Goal: Communication & Community: Answer question/provide support

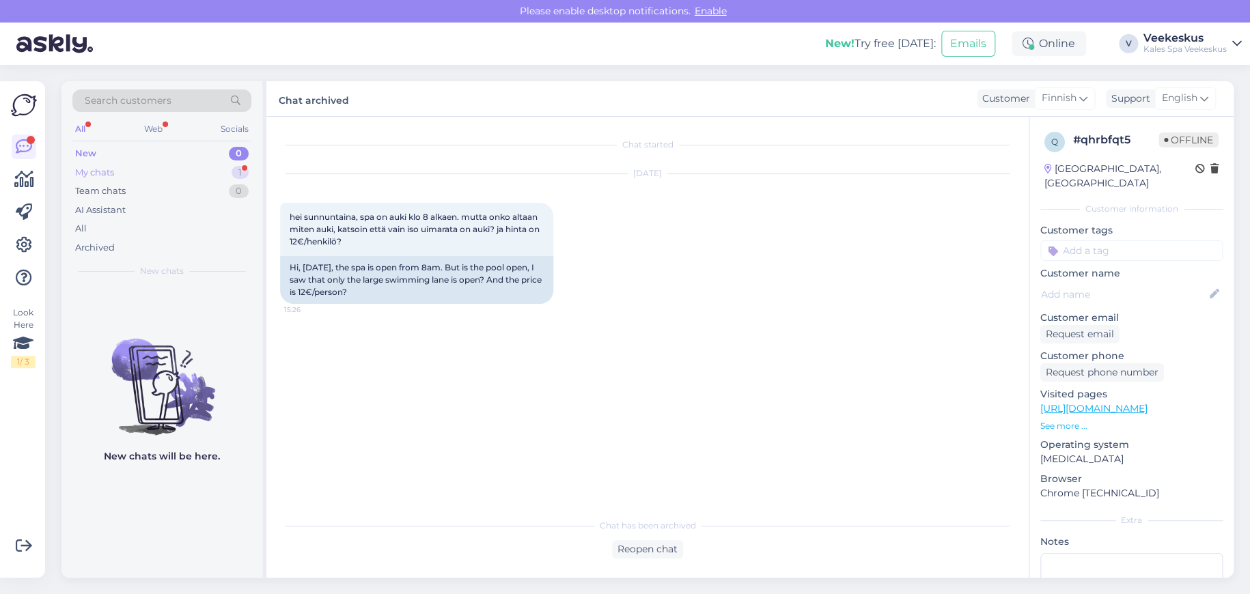
click at [225, 169] on div "My chats 1" at bounding box center [161, 172] width 179 height 19
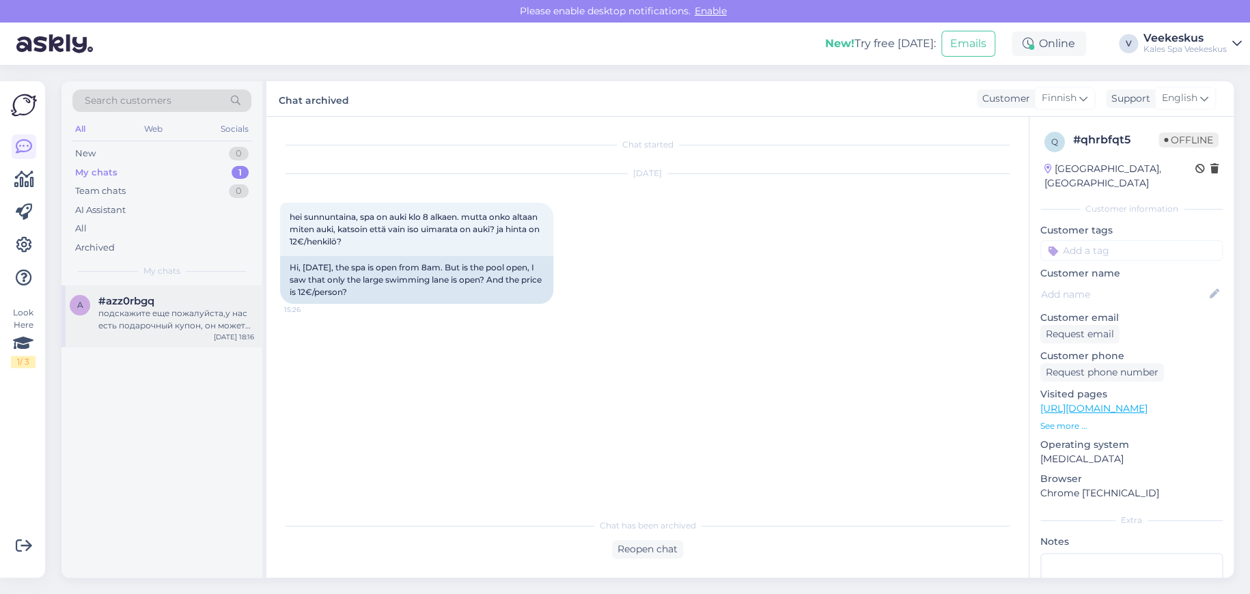
click at [181, 307] on div "подскажите еще пожалуйста,у нас есть подарочный купон, он может быть как для вз…" at bounding box center [176, 319] width 156 height 25
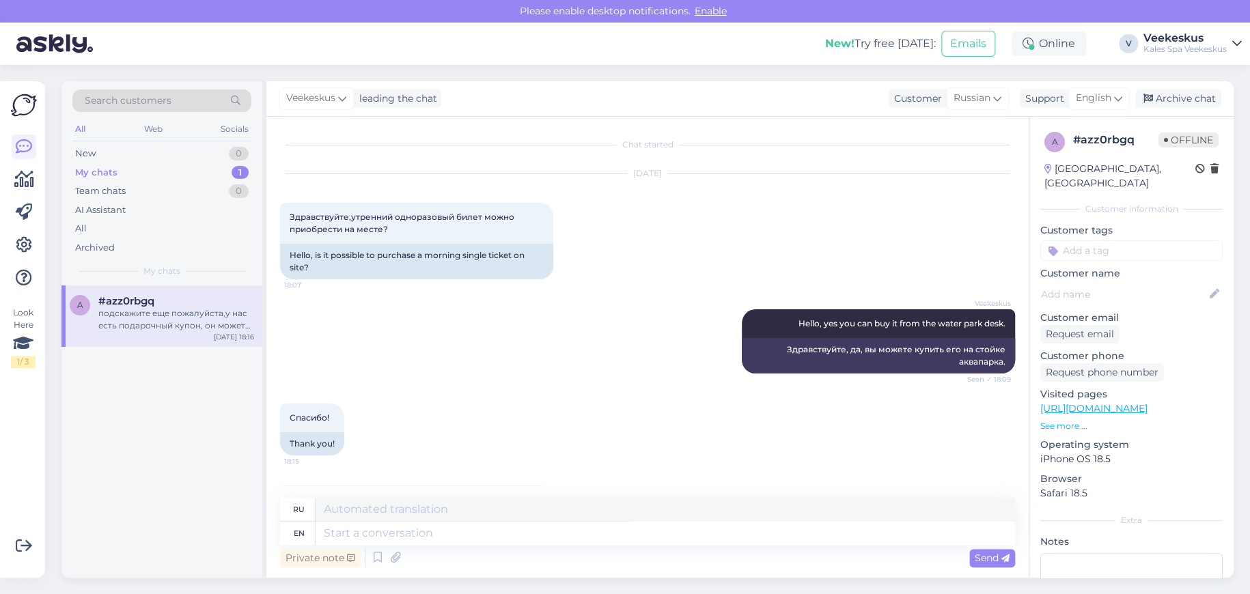
scroll to position [102, 0]
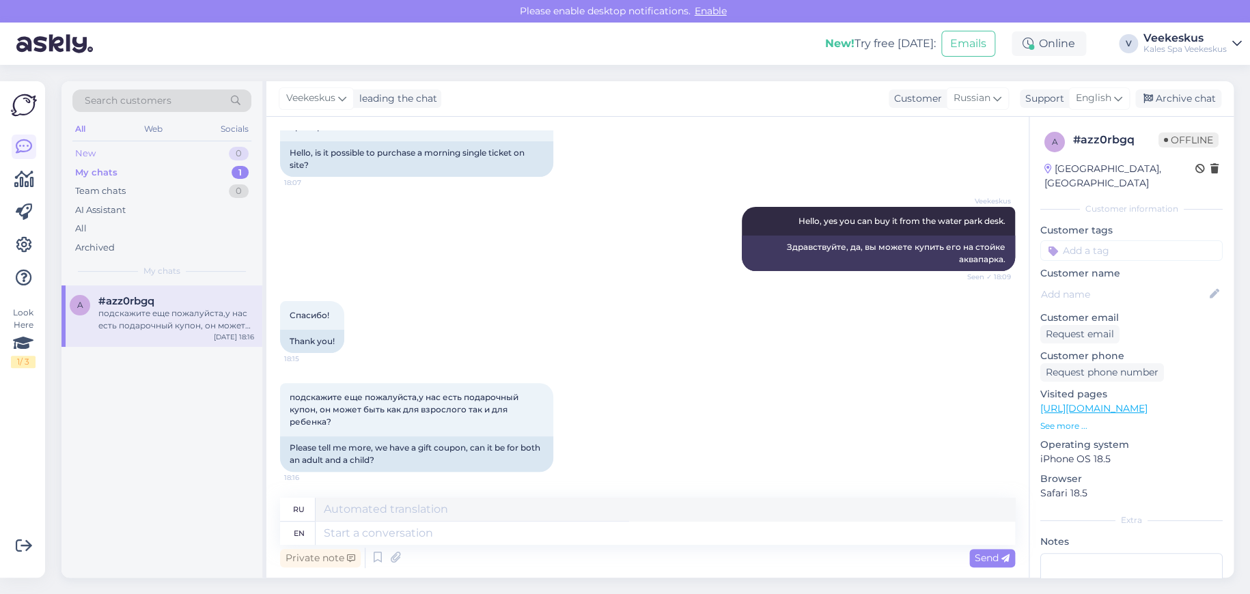
click at [178, 154] on div "New 0" at bounding box center [161, 153] width 179 height 19
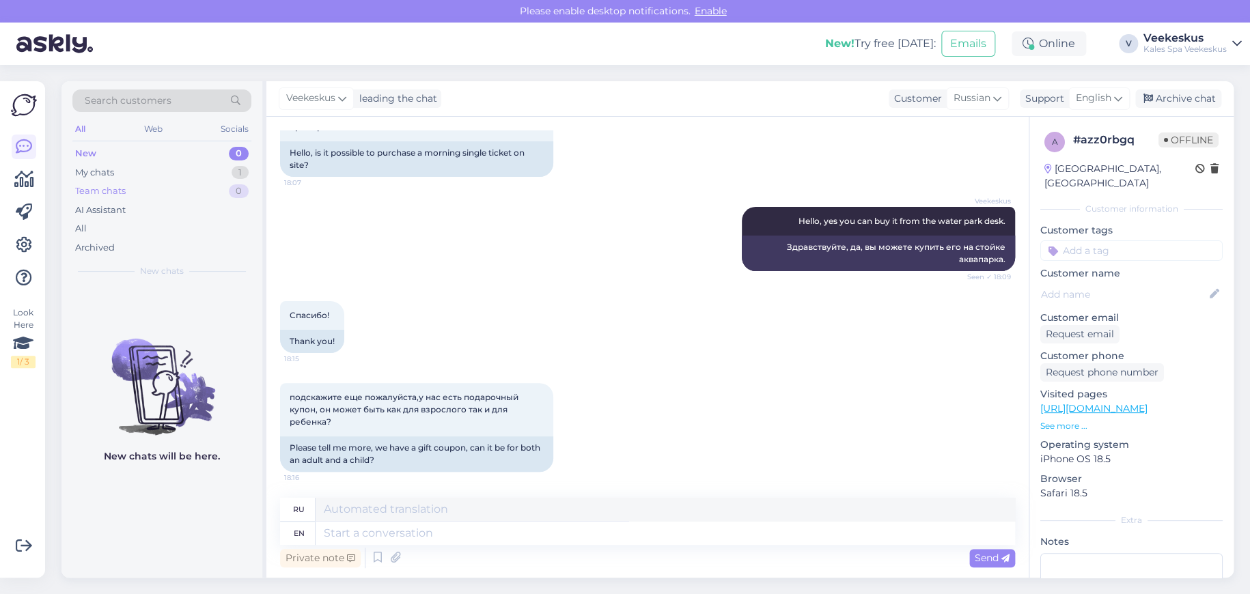
click at [156, 194] on div "Team chats 0" at bounding box center [161, 191] width 179 height 19
click at [147, 153] on div "New 0" at bounding box center [161, 153] width 179 height 19
click at [117, 184] on div "Team chats" at bounding box center [100, 191] width 51 height 14
click at [104, 232] on div "All" at bounding box center [161, 228] width 179 height 19
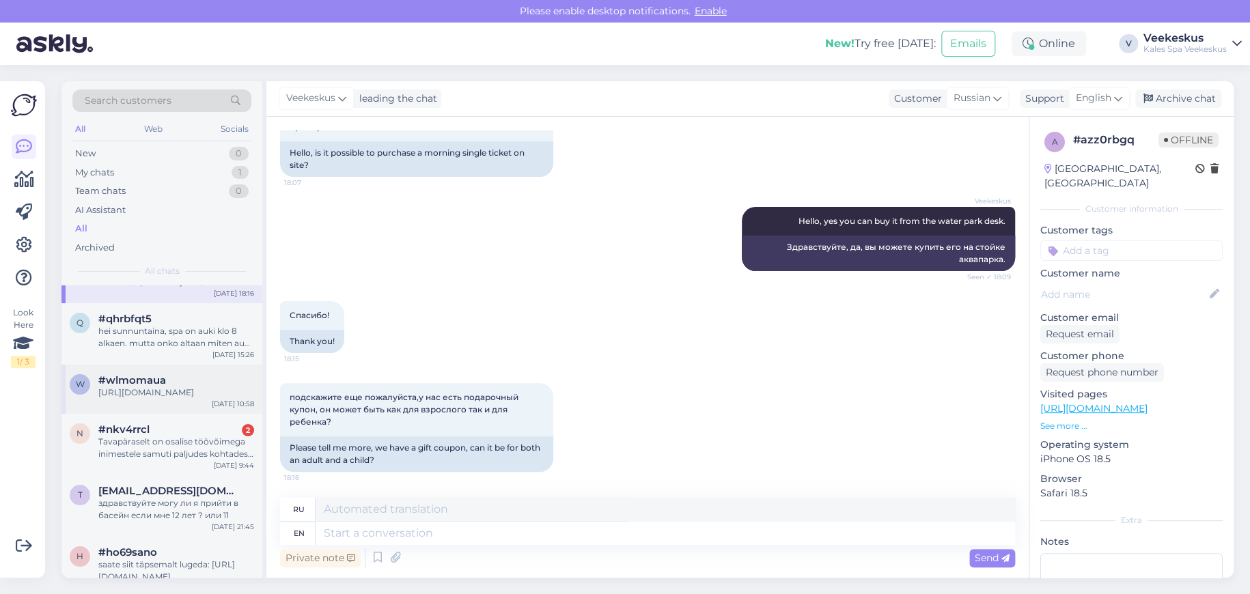
scroll to position [68, 0]
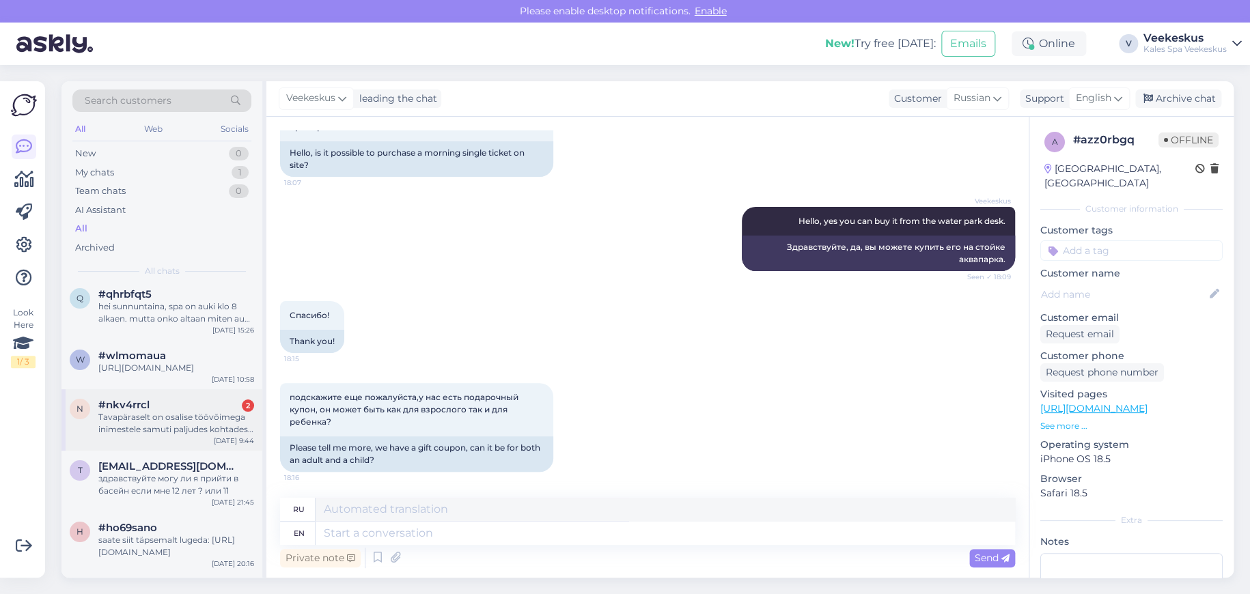
click at [186, 435] on div "Tavapäraselt on osalise töövõimega inimestele samuti paljudes kohtades ette näh…" at bounding box center [176, 423] width 156 height 25
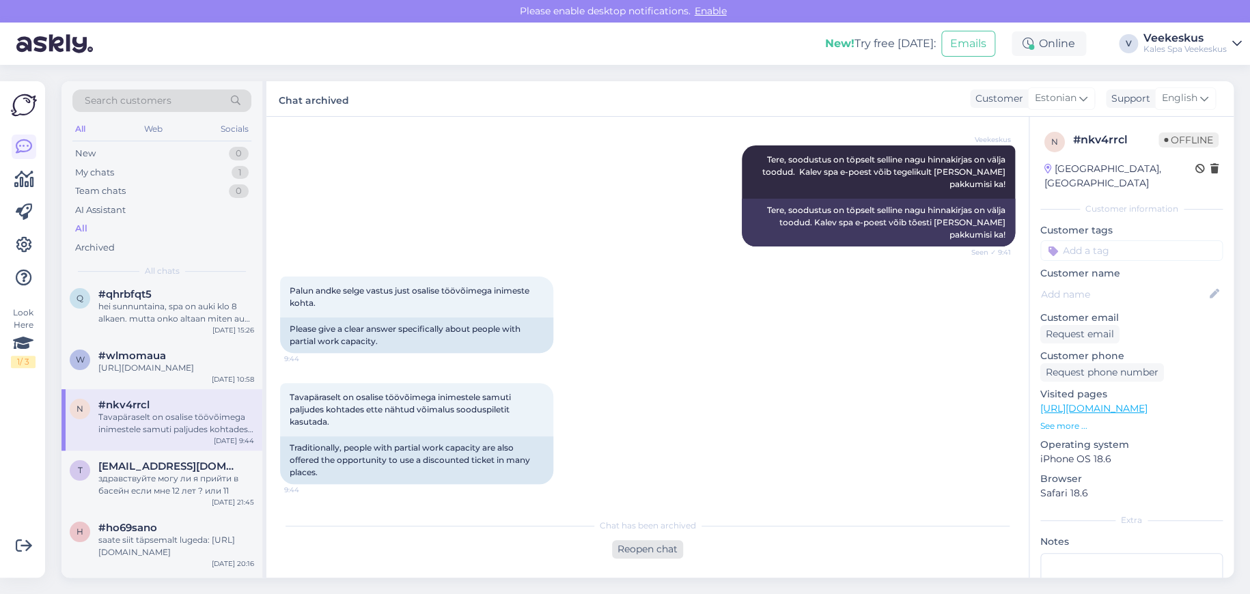
click at [657, 556] on div "Reopen chat" at bounding box center [647, 549] width 71 height 18
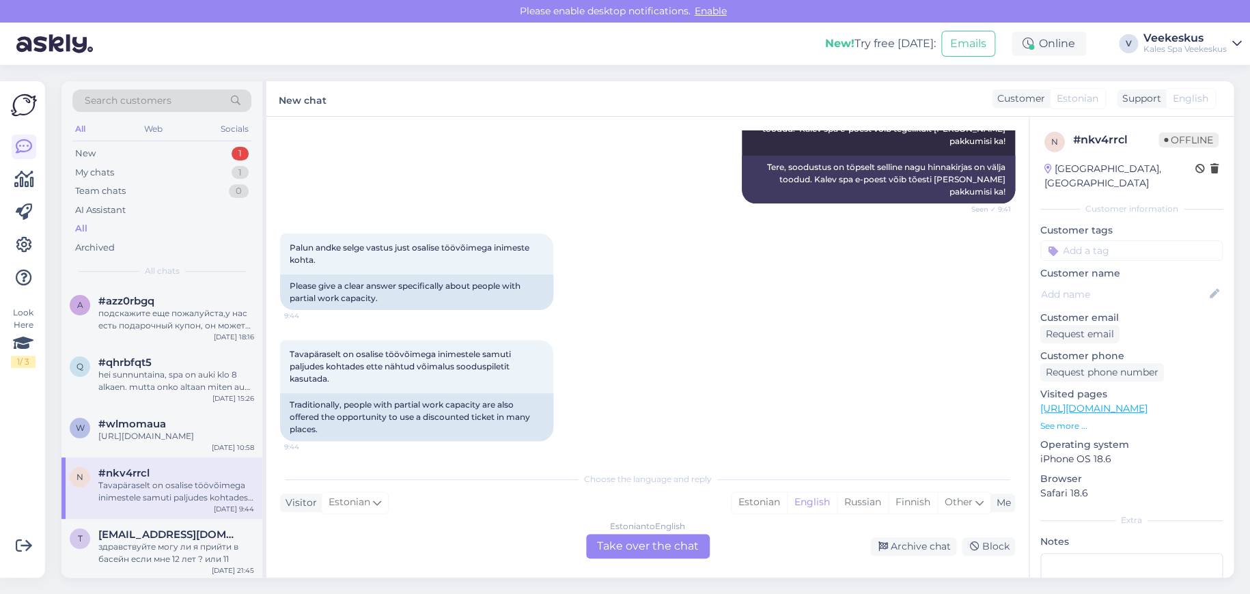
scroll to position [259, 0]
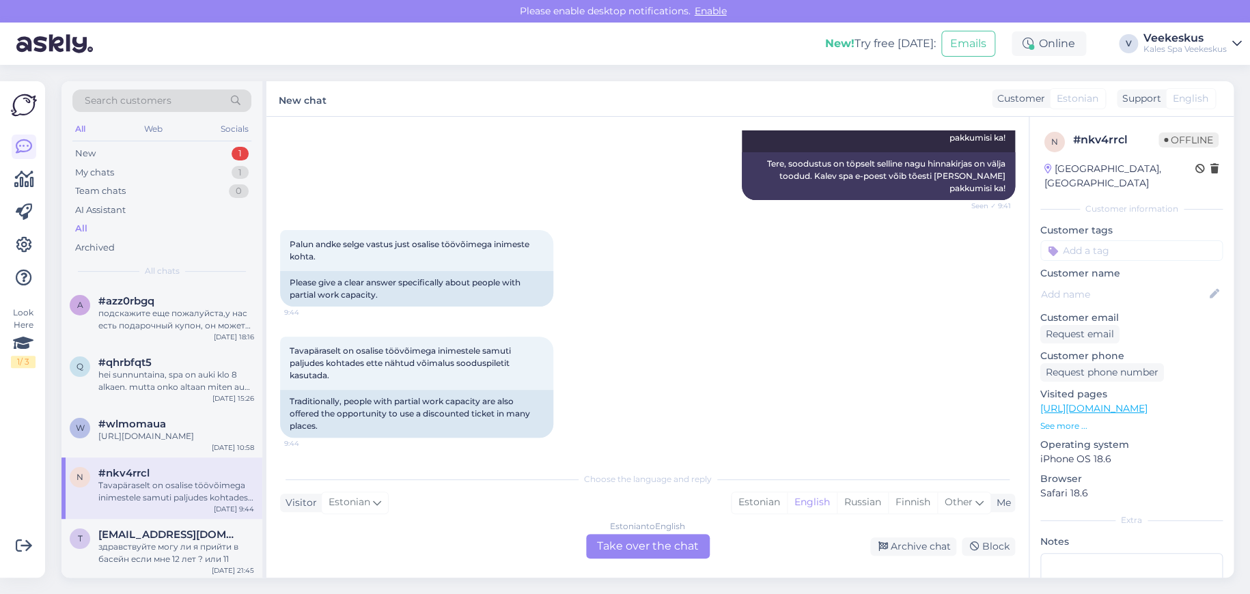
click at [681, 541] on div "Estonian to English Take over the chat" at bounding box center [648, 546] width 124 height 25
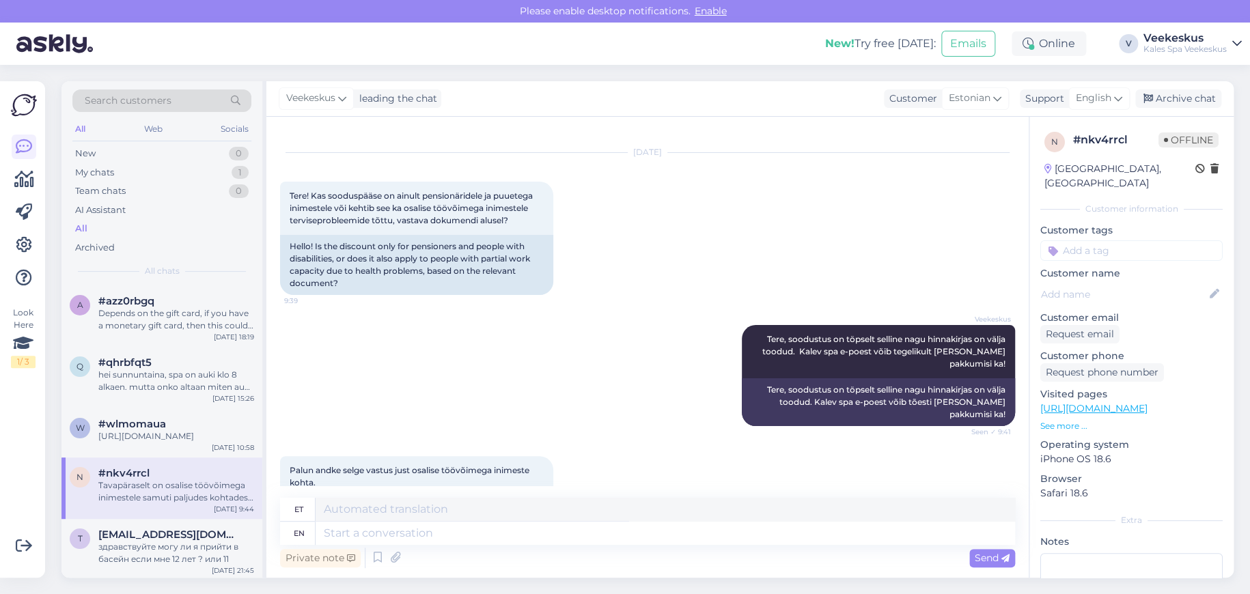
scroll to position [20, 0]
click at [1084, 98] on span "English" at bounding box center [1093, 98] width 36 height 15
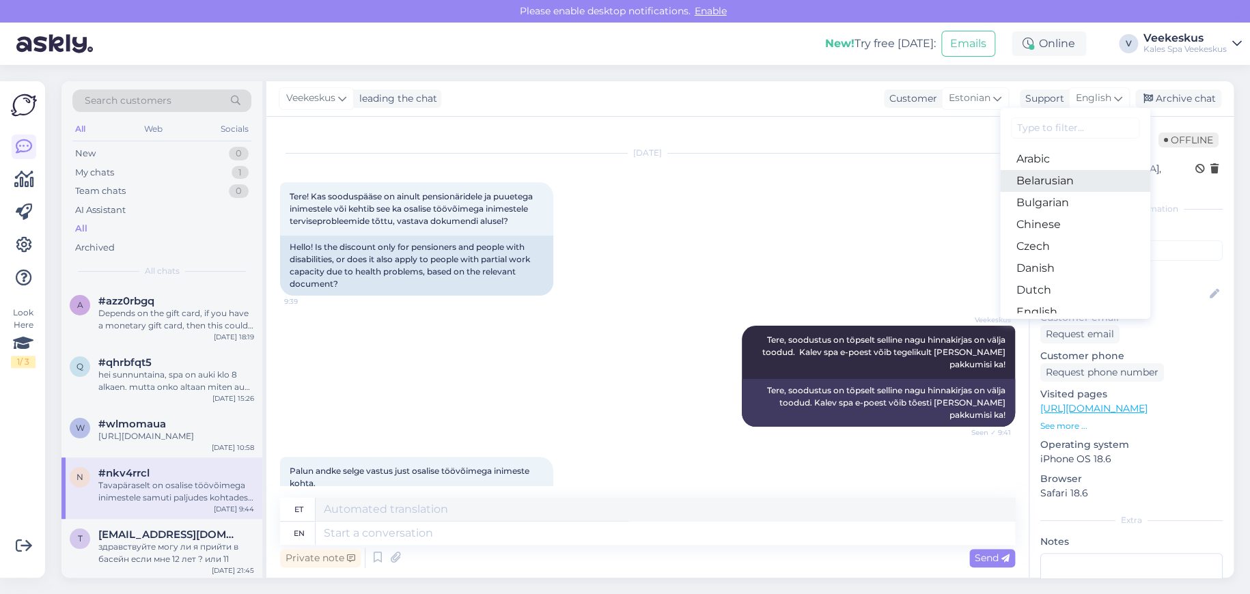
type input "r"
type input "e"
click at [1066, 245] on link "Estonian" at bounding box center [1075, 247] width 150 height 22
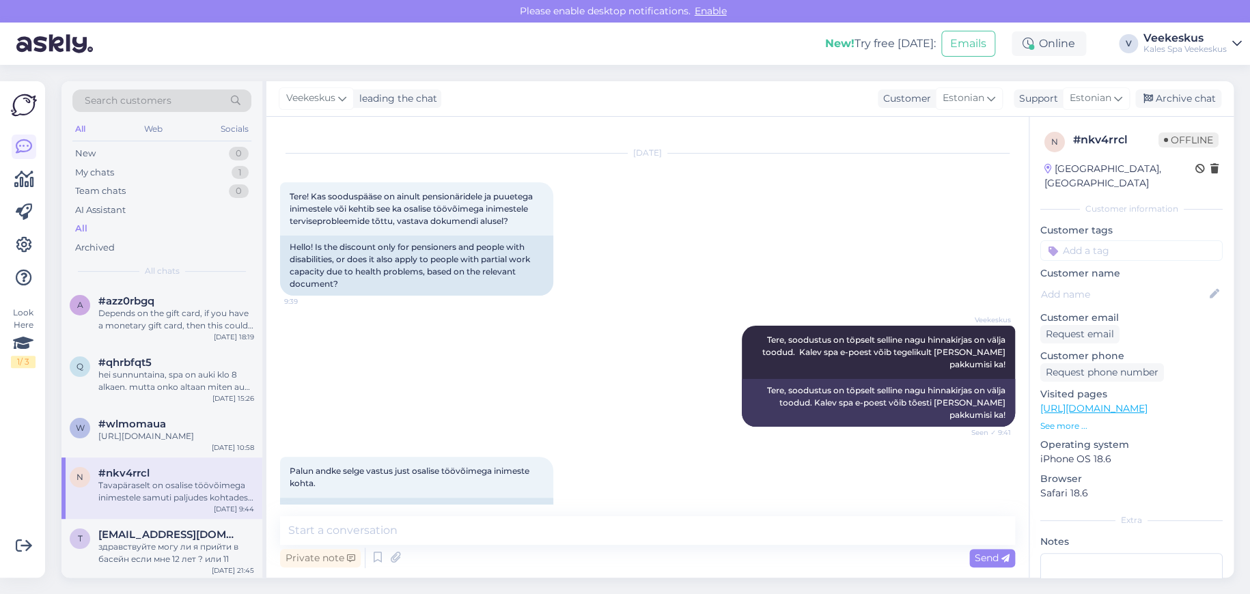
click at [579, 386] on div "Veekeskus Tere, soodustus on töpselt selline nagu hinnakirjas on välja toodud. …" at bounding box center [647, 376] width 735 height 131
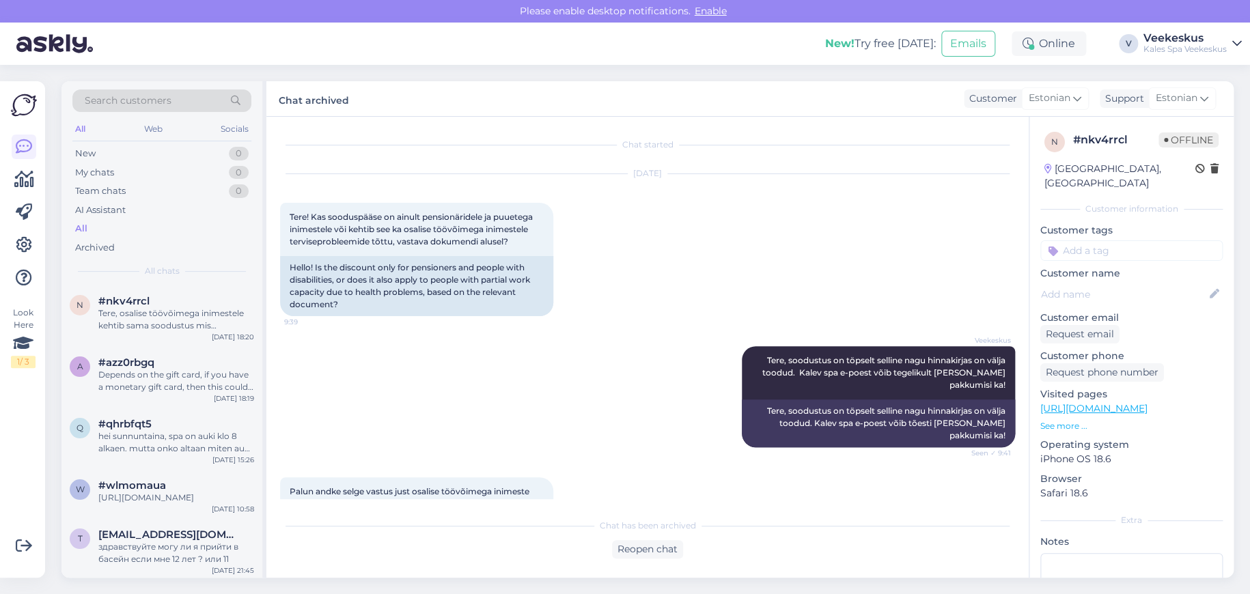
scroll to position [290, 0]
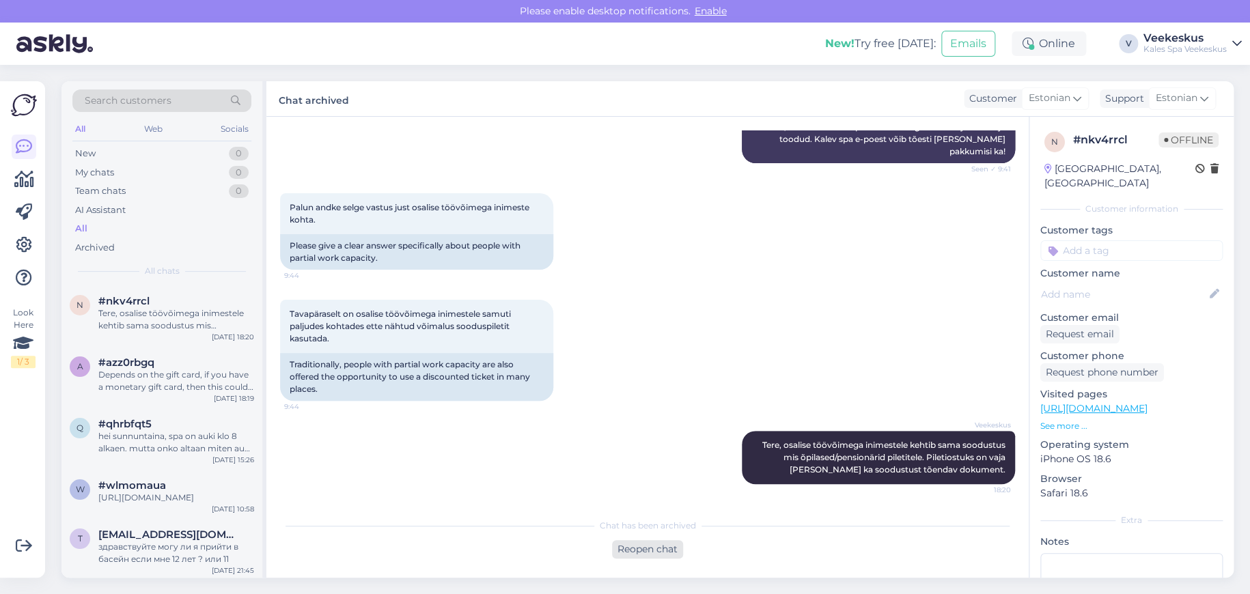
click at [656, 546] on div "Reopen chat" at bounding box center [647, 549] width 71 height 18
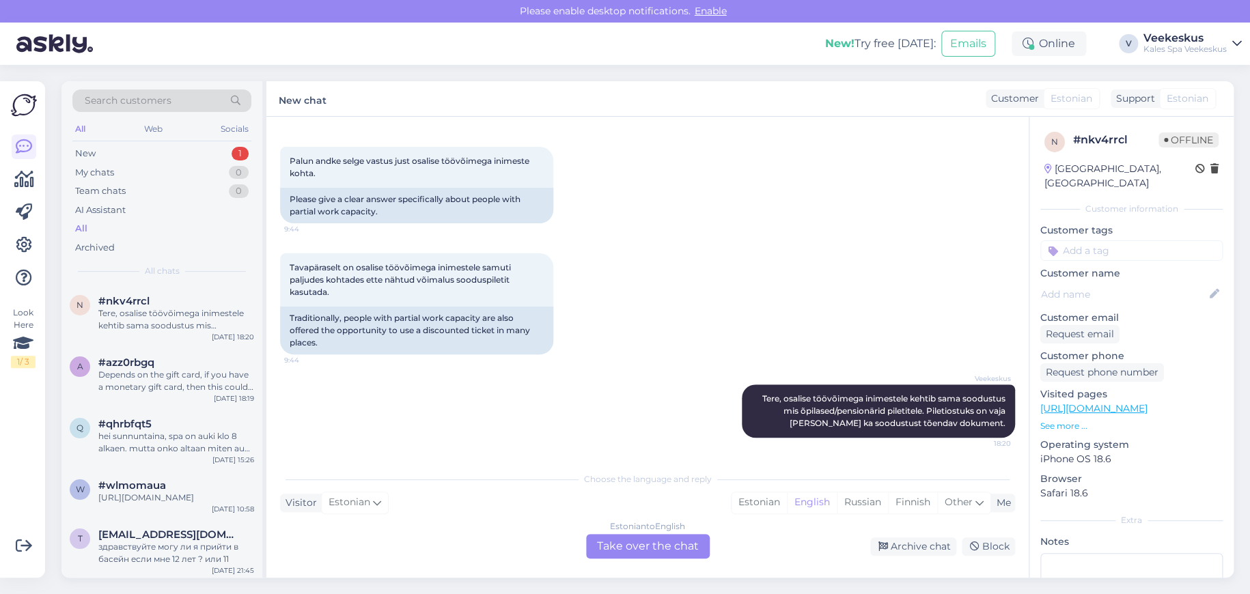
scroll to position [341, 0]
click at [480, 438] on div "Veekeskus Tere, osalise töövõimega inimestele kehtib sama soodustus mis õpilase…" at bounding box center [647, 410] width 735 height 83
click at [162, 322] on div "Tere, osalise töövõimega inimestele kehtib sama soodustus mis õpilased/pensionä…" at bounding box center [176, 319] width 156 height 25
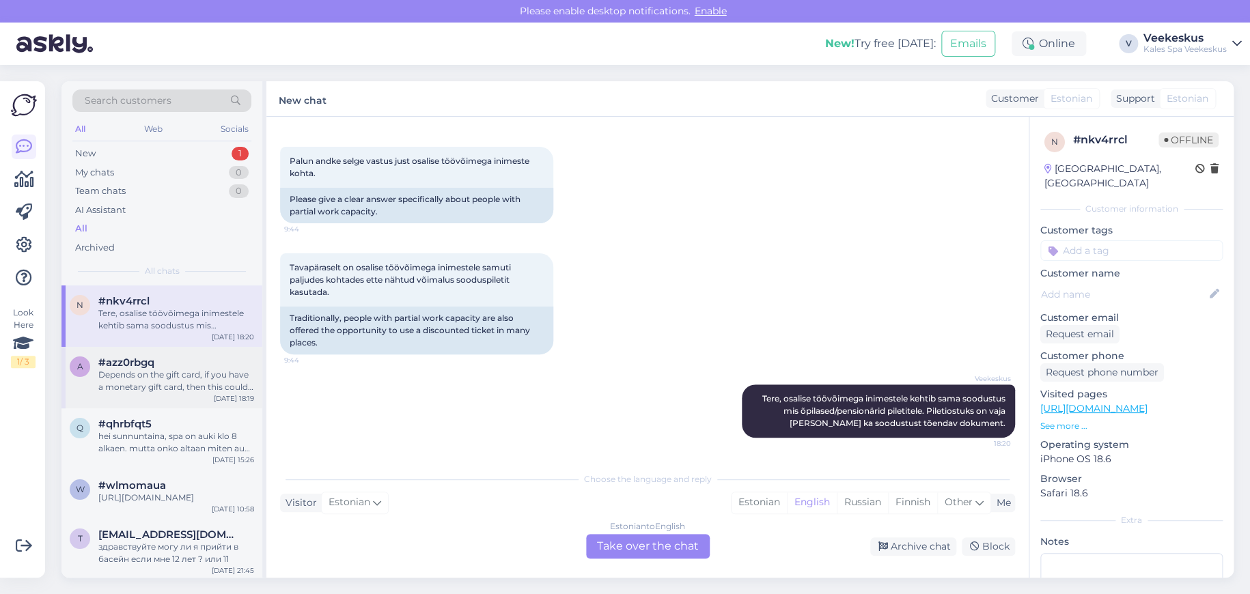
click at [160, 382] on div "Depends on the gift card, if you have a monetary gift card, then this could be …" at bounding box center [176, 381] width 156 height 25
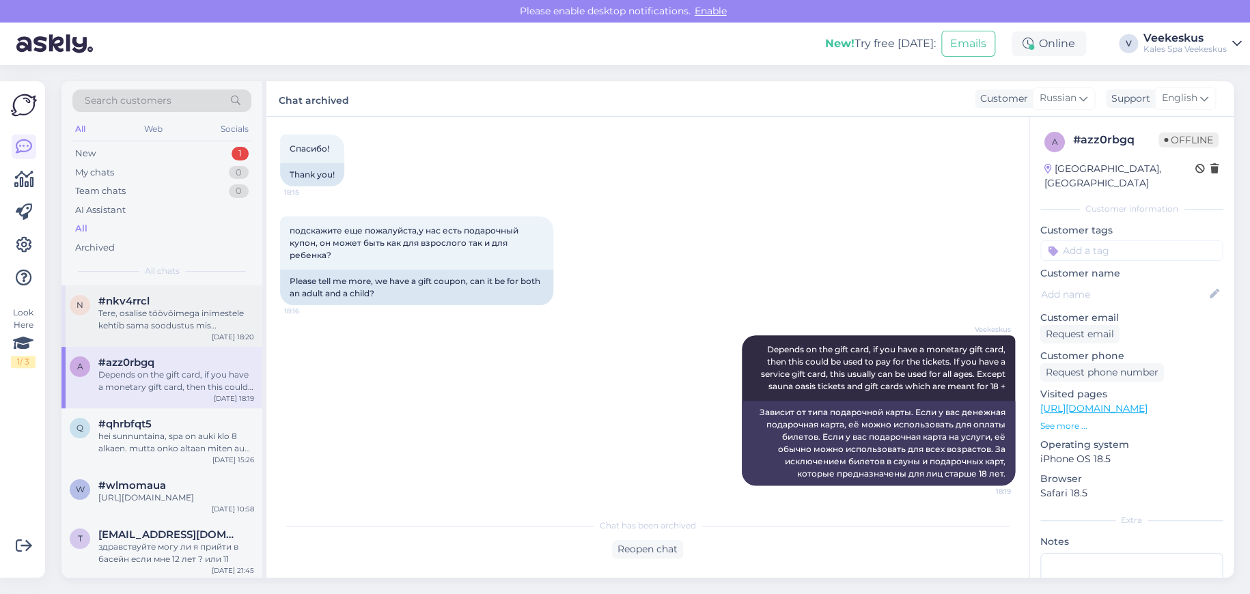
click at [160, 341] on div "n #nkv4rrcl Tere, osalise töövõimega inimestele kehtib sama soodustus mis õpila…" at bounding box center [161, 315] width 201 height 61
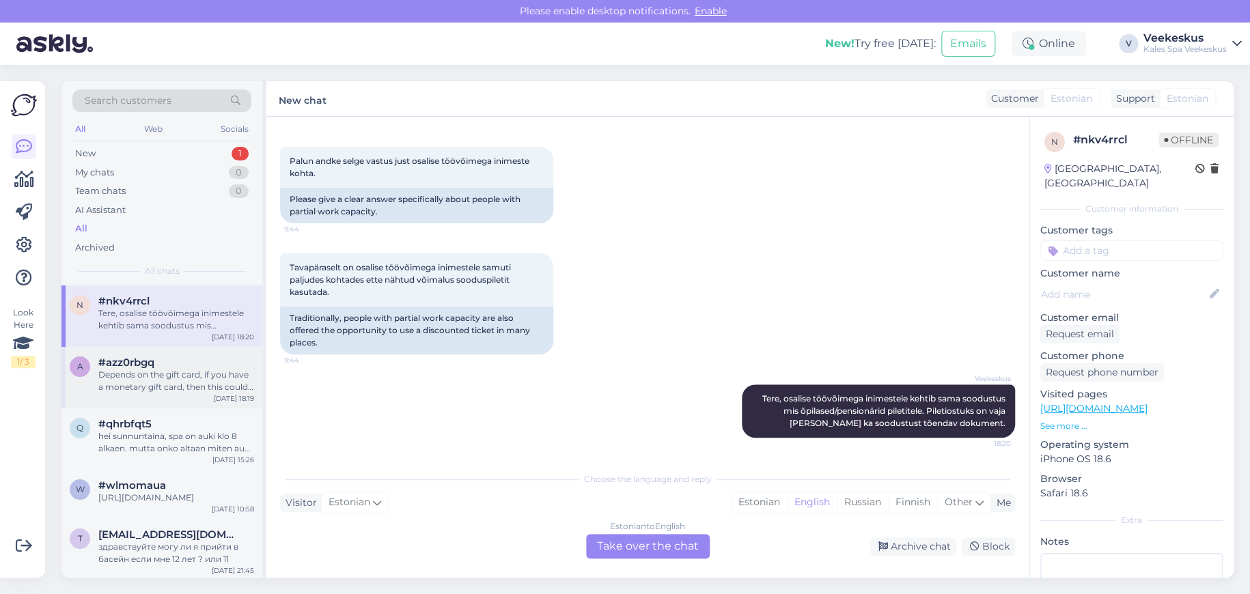
click at [87, 391] on div "a #azz0rbgq Depends on the gift card, if you have a monetary gift card, then th…" at bounding box center [162, 374] width 184 height 37
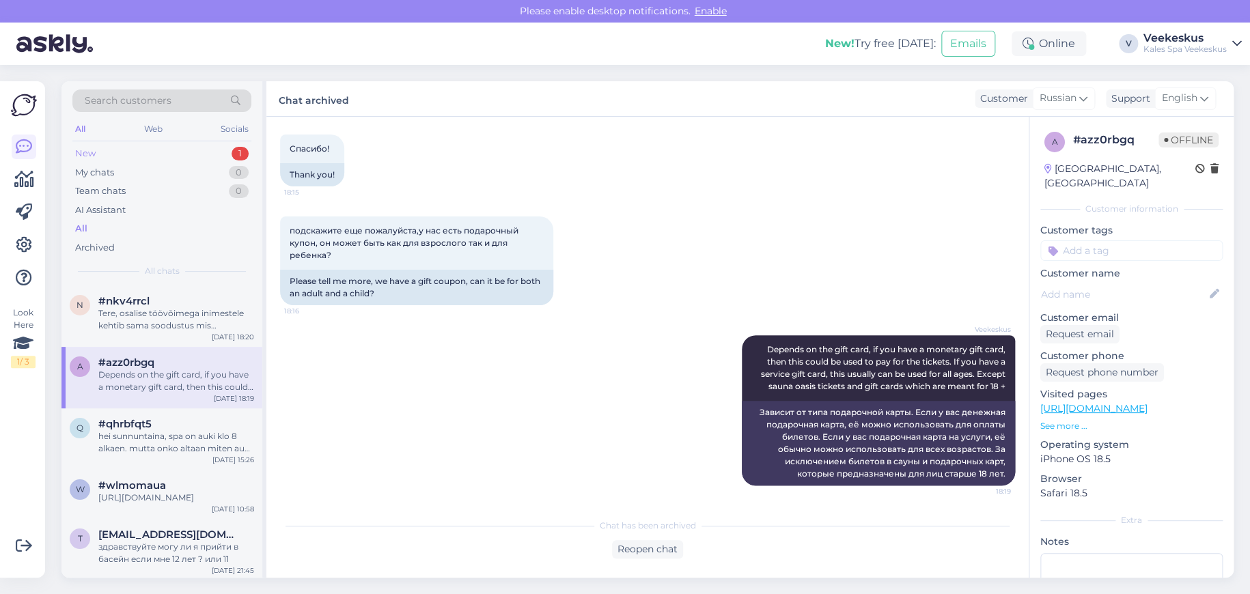
click at [118, 158] on div "New 1" at bounding box center [161, 153] width 179 height 19
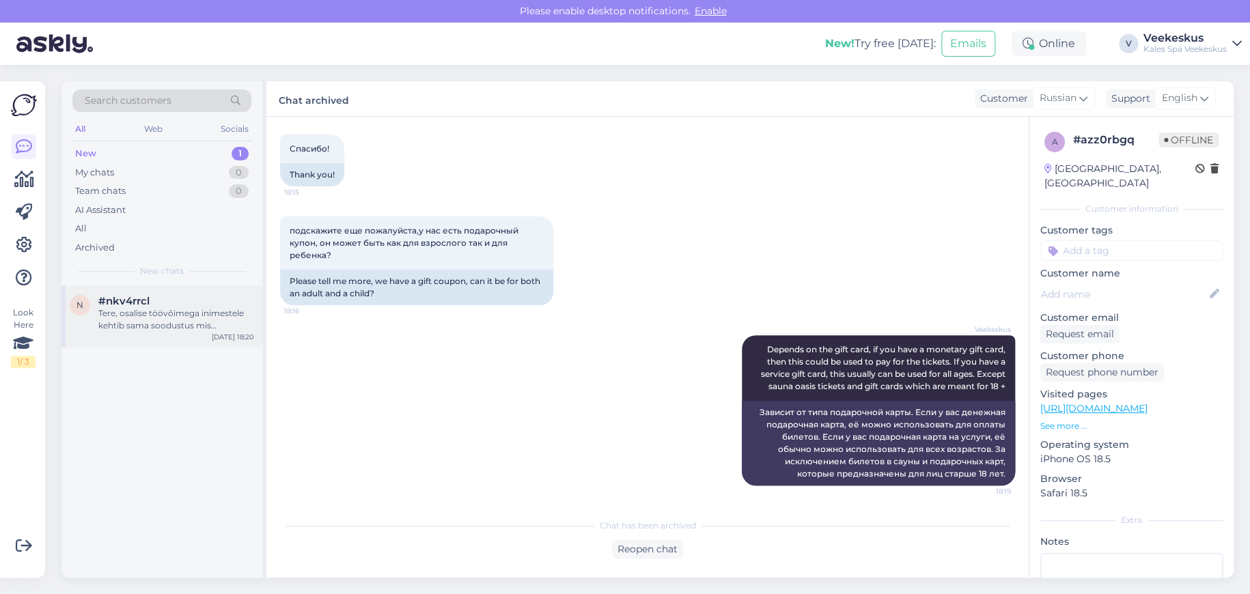
click at [158, 300] on div "#nkv4rrcl" at bounding box center [176, 301] width 156 height 12
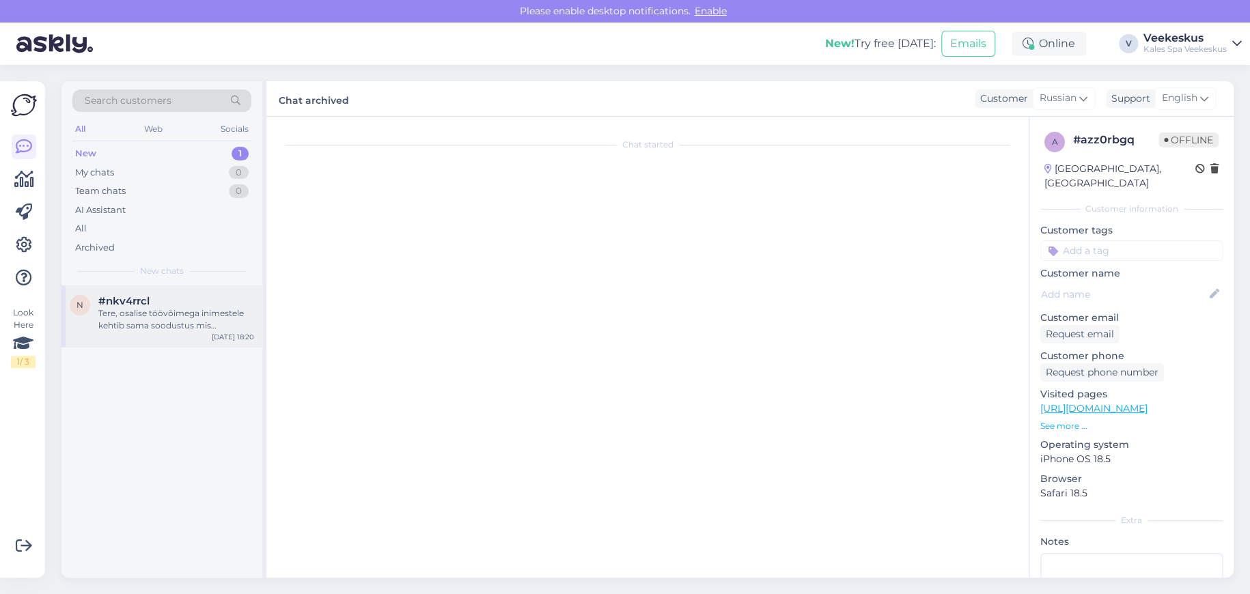
scroll to position [341, 0]
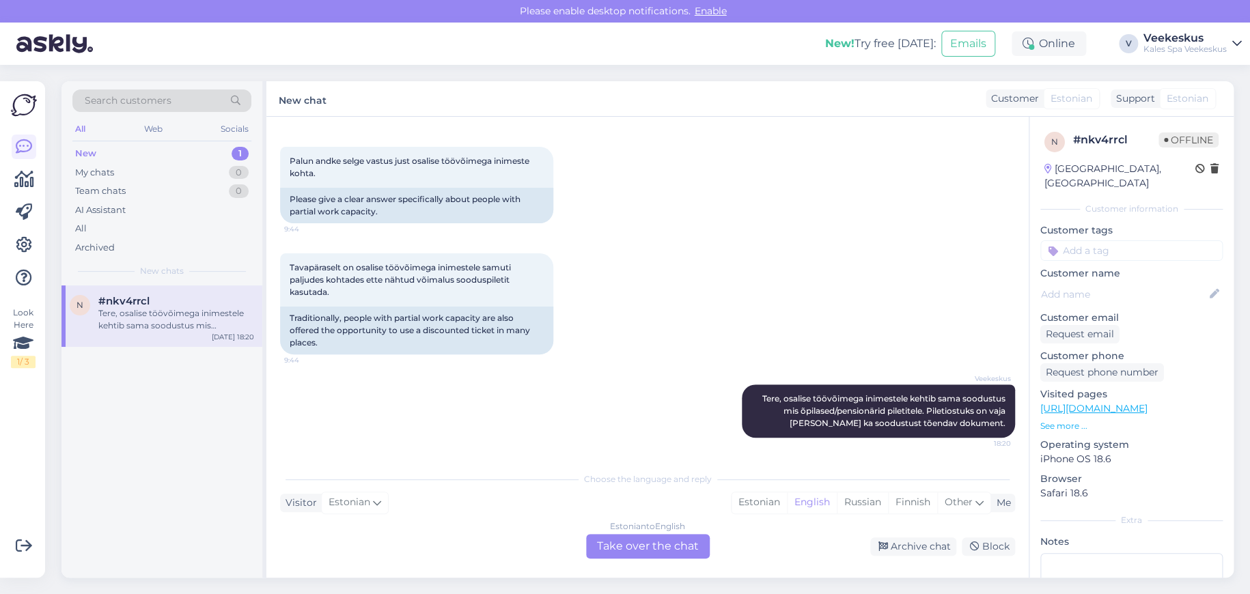
click at [679, 546] on div "Estonian to English Take over the chat" at bounding box center [648, 546] width 124 height 25
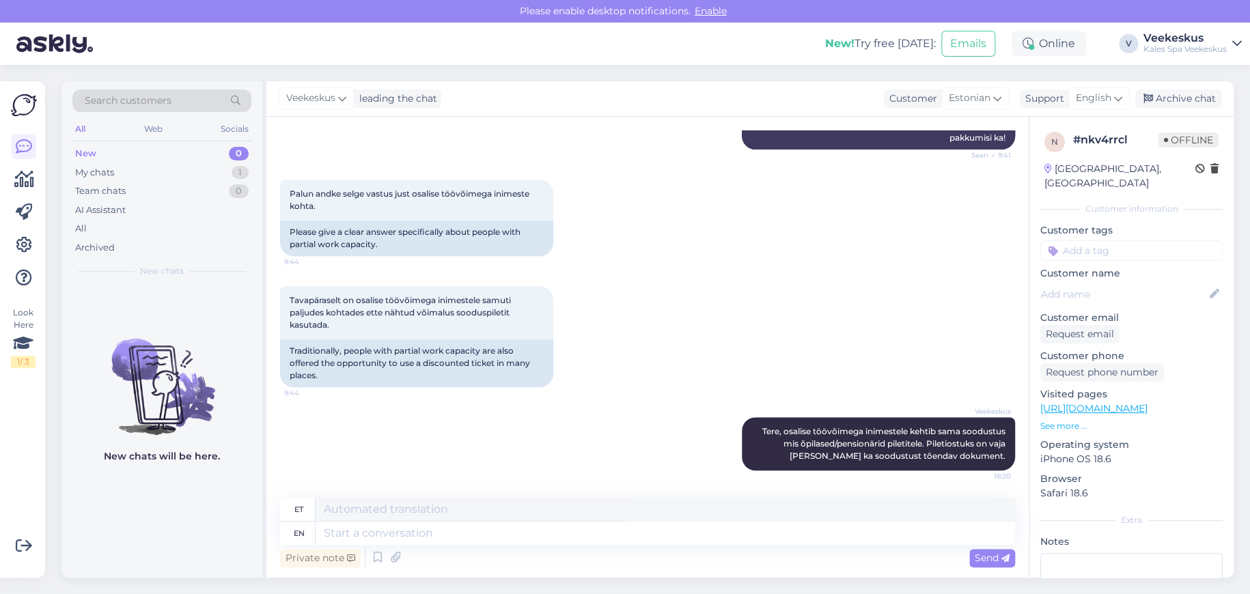
drag, startPoint x: 1185, startPoint y: 98, endPoint x: 999, endPoint y: 310, distance: 282.1
click at [1185, 98] on div "Archive chat" at bounding box center [1178, 98] width 86 height 18
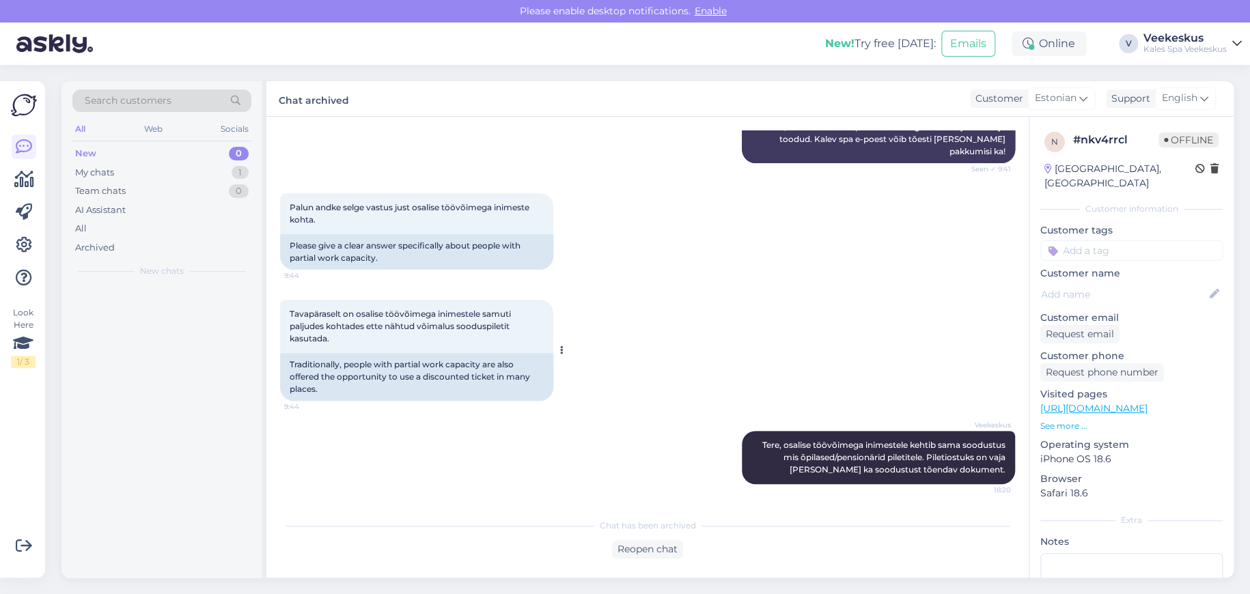
scroll to position [295, 0]
drag, startPoint x: 272, startPoint y: 302, endPoint x: 304, endPoint y: 398, distance: 101.5
click at [270, 304] on div "Chat started [DATE] Tere! Kas sooduspääse on ainult pensionäridele ja puuetega …" at bounding box center [647, 347] width 762 height 461
